Goal: Transaction & Acquisition: Purchase product/service

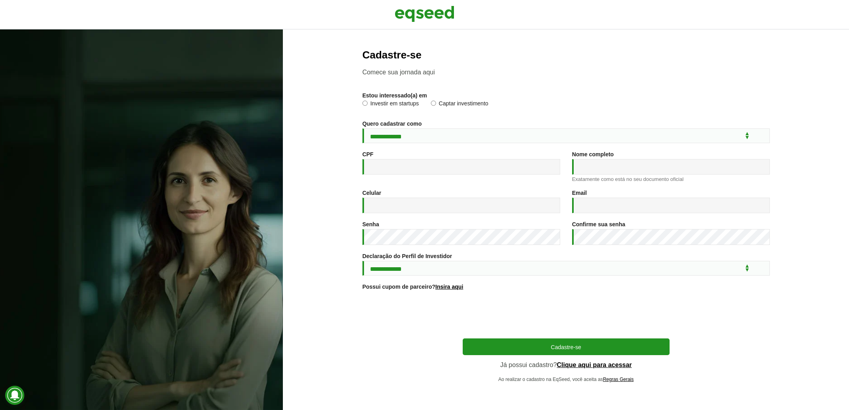
click at [609, 362] on div "Cadastre-se Já possui cadastro? Clique aqui para acessar Ao realizar o cadastro…" at bounding box center [566, 361] width 207 height 44
click at [600, 365] on link "Clique aqui para acessar" at bounding box center [594, 365] width 75 height 6
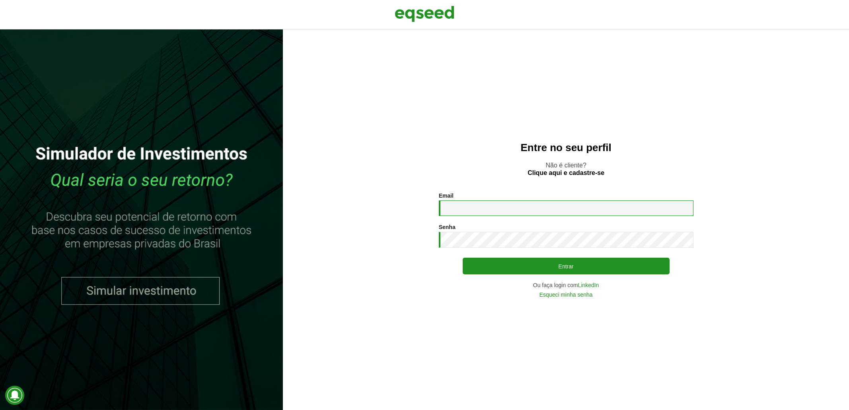
click at [453, 208] on input "Email *" at bounding box center [566, 209] width 255 height 16
type input "**********"
click at [463, 258] on button "Entrar" at bounding box center [566, 266] width 207 height 17
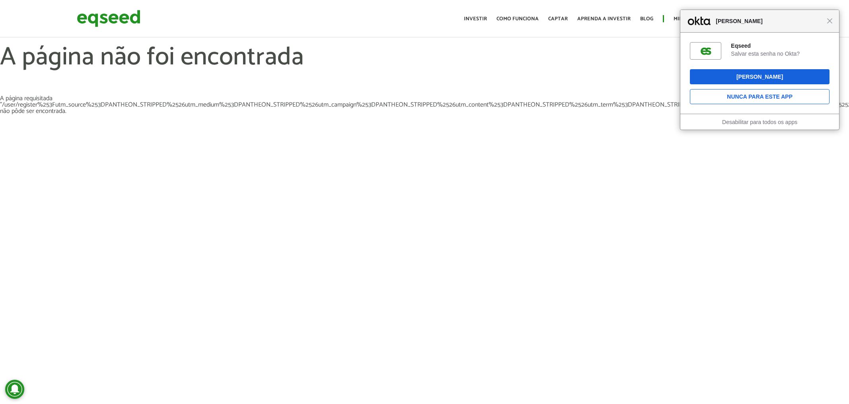
click at [832, 24] on div "Fechar Salvar senha" at bounding box center [759, 21] width 159 height 23
click at [830, 23] on div "Fechar Salvar senha" at bounding box center [759, 21] width 159 height 23
click at [830, 21] on span "Fechar" at bounding box center [830, 21] width 6 height 6
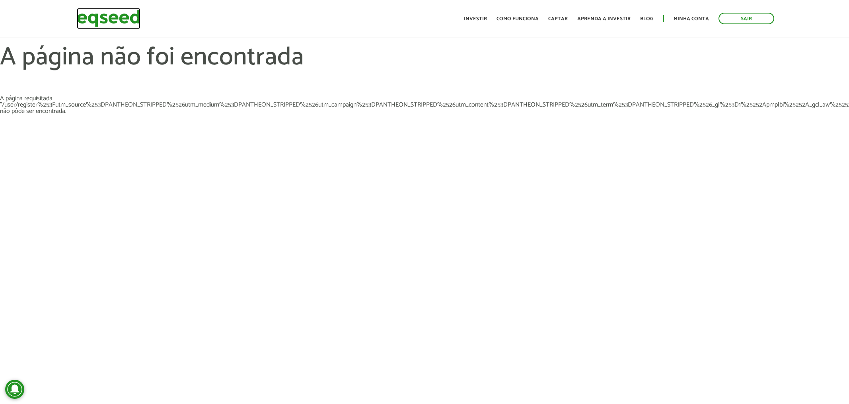
click at [107, 19] on img at bounding box center [109, 18] width 64 height 21
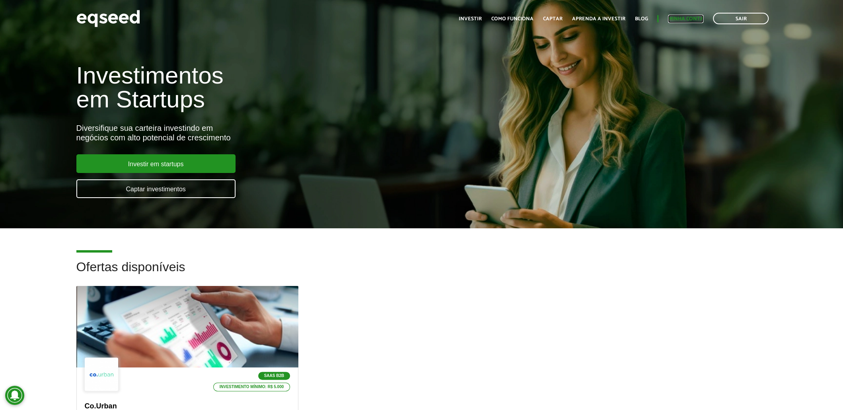
click at [678, 18] on link "Minha conta" at bounding box center [685, 18] width 35 height 5
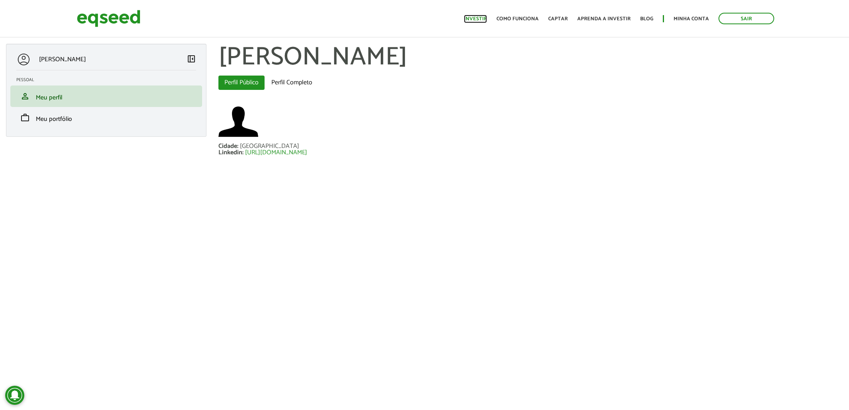
click at [477, 19] on link "Investir" at bounding box center [475, 18] width 23 height 5
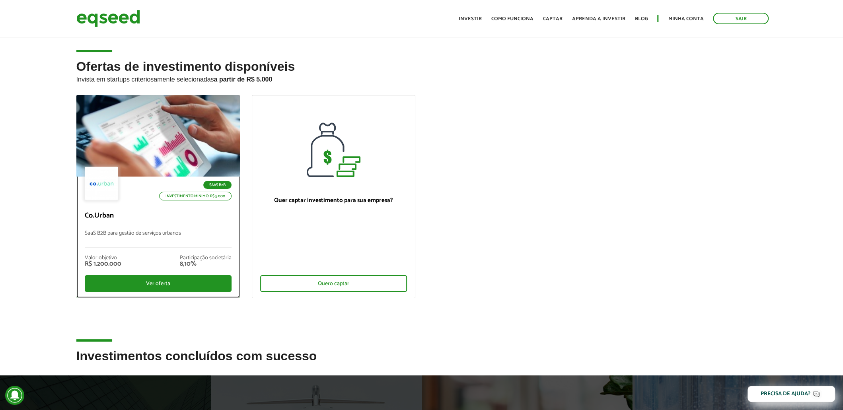
click at [172, 293] on div "SaaS B2B Investimento mínimo: R$ 5.000 Co.Urban SaaS B2B para gestão de serviço…" at bounding box center [158, 237] width 163 height 121
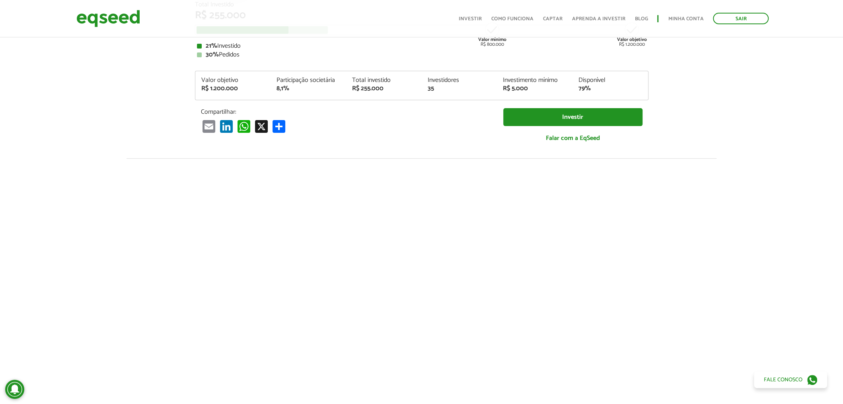
scroll to position [40, 0]
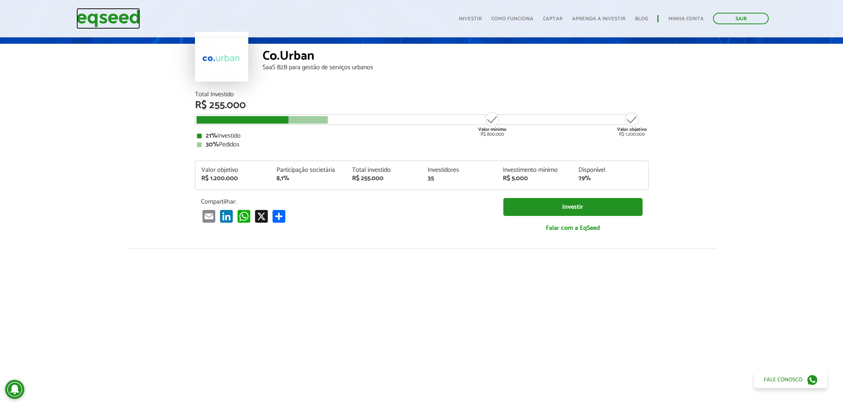
click at [113, 16] on img at bounding box center [108, 18] width 64 height 21
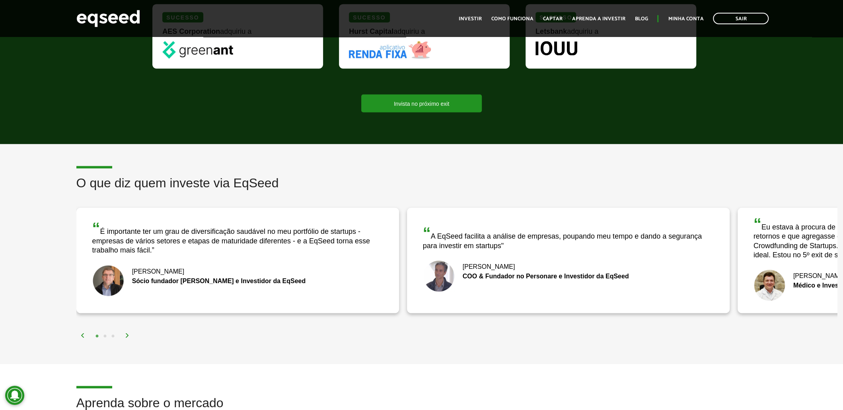
scroll to position [1074, 0]
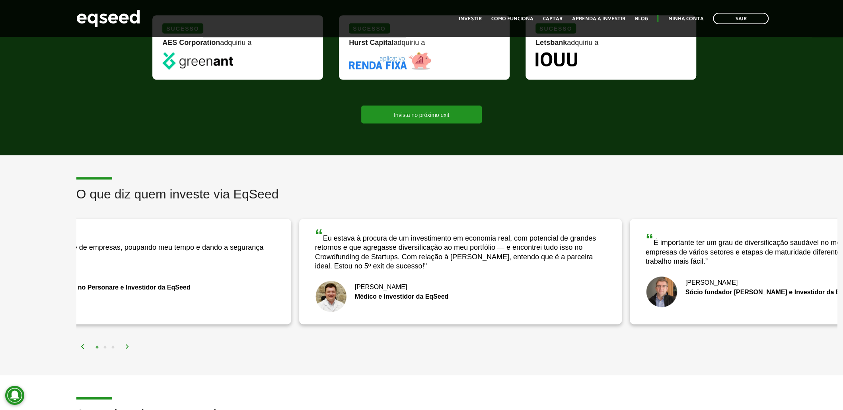
drag, startPoint x: 779, startPoint y: 306, endPoint x: 341, endPoint y: 266, distance: 440.3
click at [341, 266] on div "“ Eu estava à procura de um investimento em economia real, com potencial de gra…" at bounding box center [460, 271] width 323 height 105
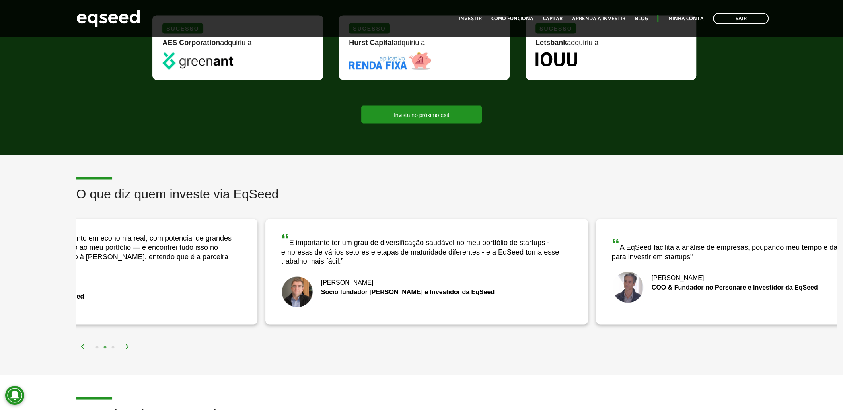
drag, startPoint x: 804, startPoint y: 249, endPoint x: 848, endPoint y: 288, distance: 59.2
click at [588, 272] on div "“ É importante ter um grau de diversificação saudável no meu portfólio de start…" at bounding box center [426, 271] width 323 height 105
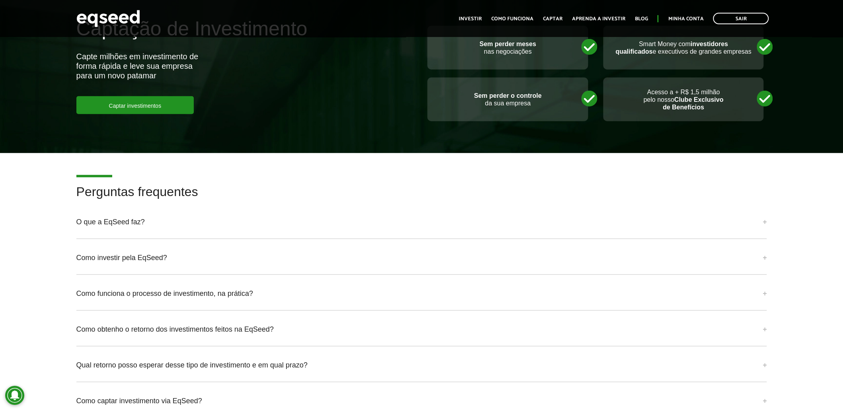
scroll to position [1751, 0]
